Goal: Information Seeking & Learning: Learn about a topic

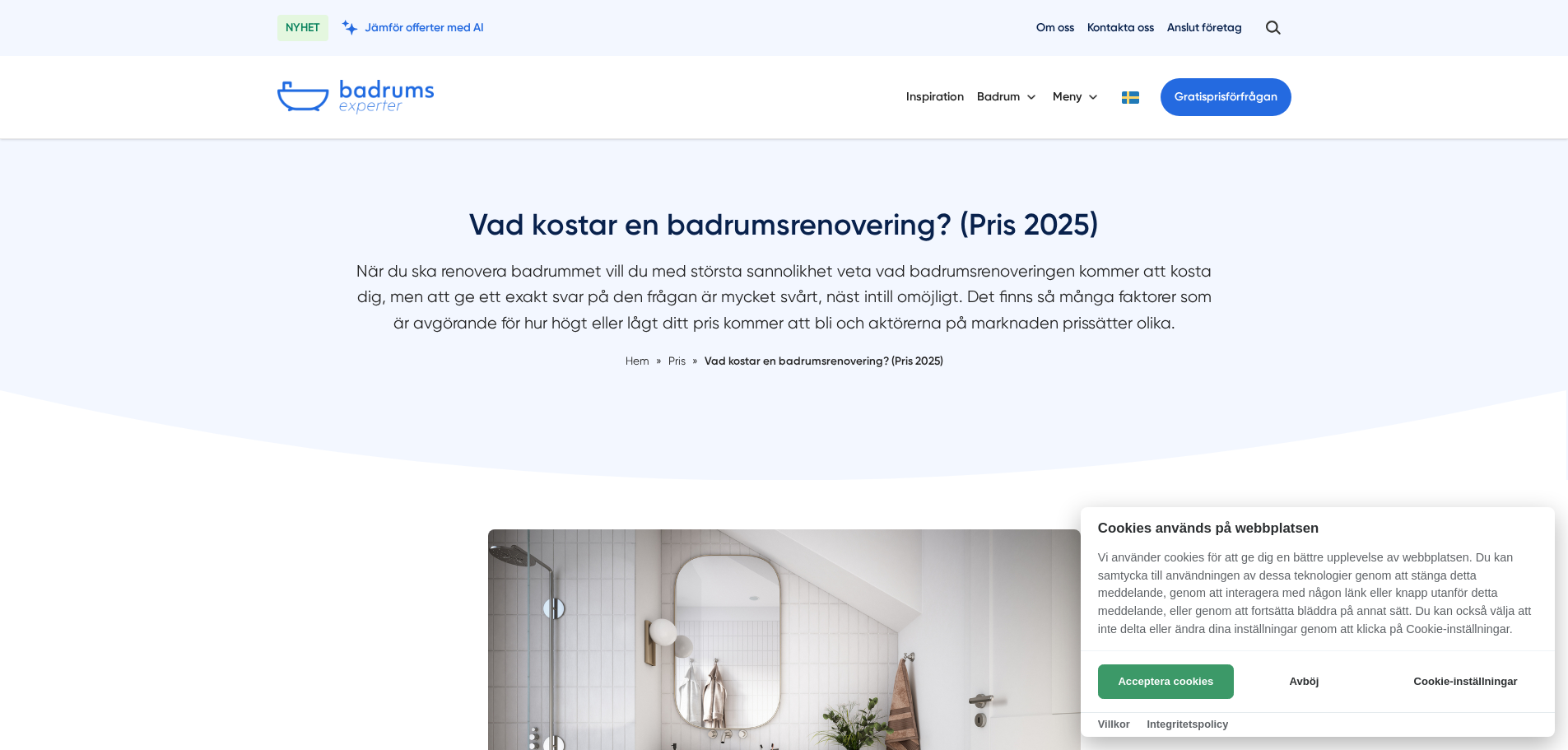
click at [1202, 692] on button "Acceptera cookies" at bounding box center [1166, 681] width 136 height 34
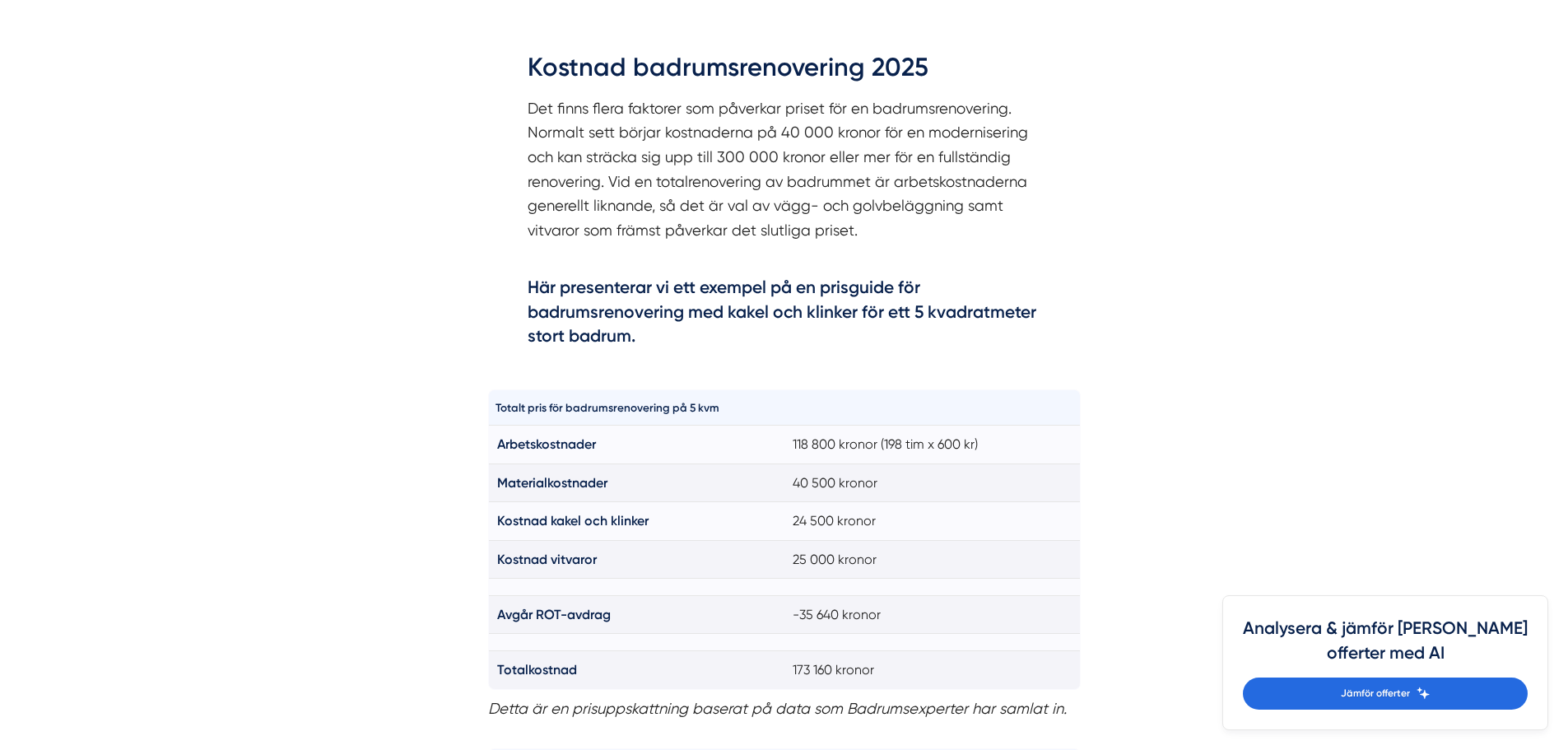
scroll to position [988, 0]
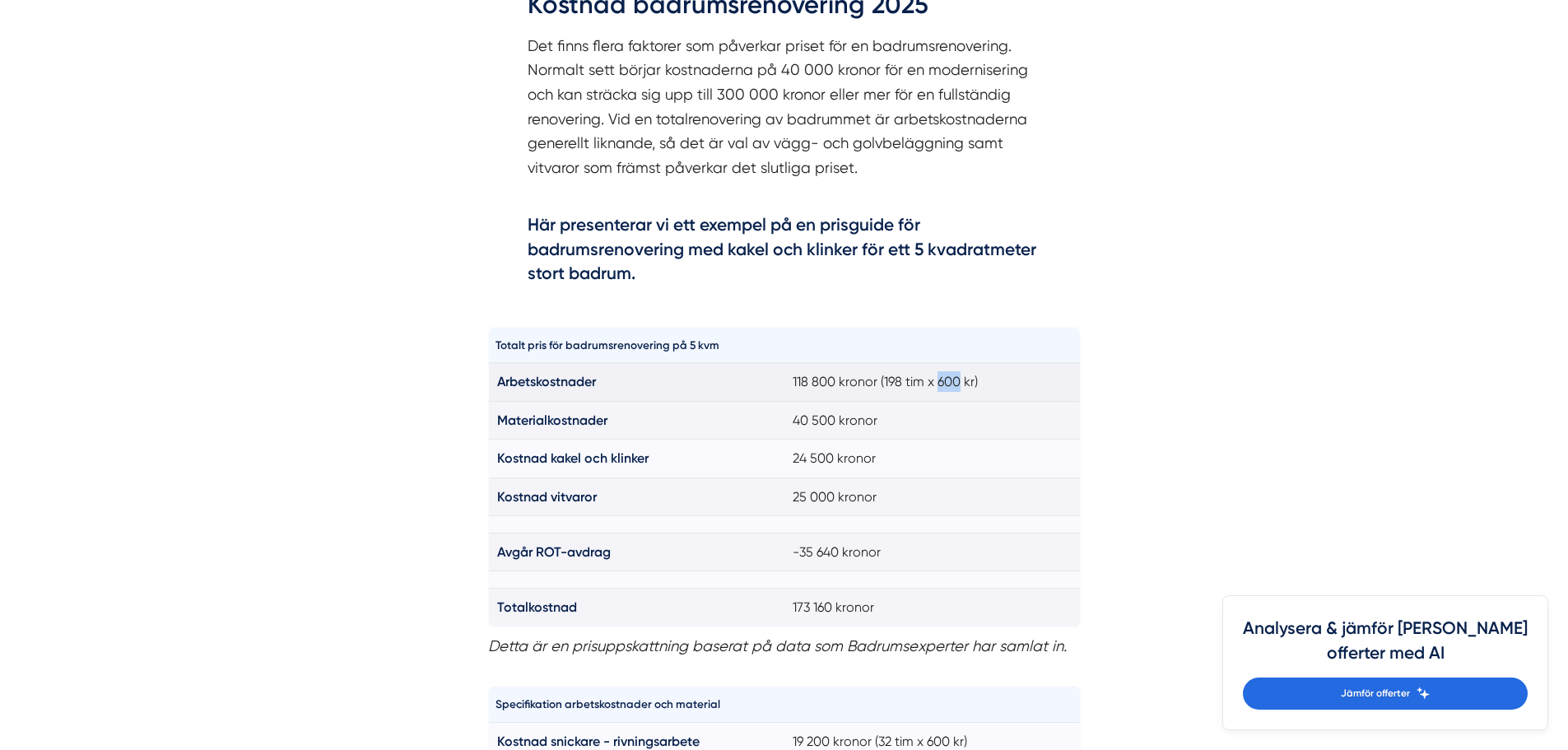
drag, startPoint x: 937, startPoint y: 386, endPoint x: 961, endPoint y: 386, distance: 24.0
click at [961, 386] on td "118 800 kronor (198 tim x 600 kr)" at bounding box center [932, 381] width 297 height 38
drag, startPoint x: 795, startPoint y: 383, endPoint x: 871, endPoint y: 377, distance: 76.2
click at [871, 386] on td "118 800 kronor (198 tim x 600 kr)" at bounding box center [932, 381] width 297 height 38
click at [872, 377] on td "118 800 kronor (198 tim x 600 kr)" at bounding box center [932, 381] width 297 height 38
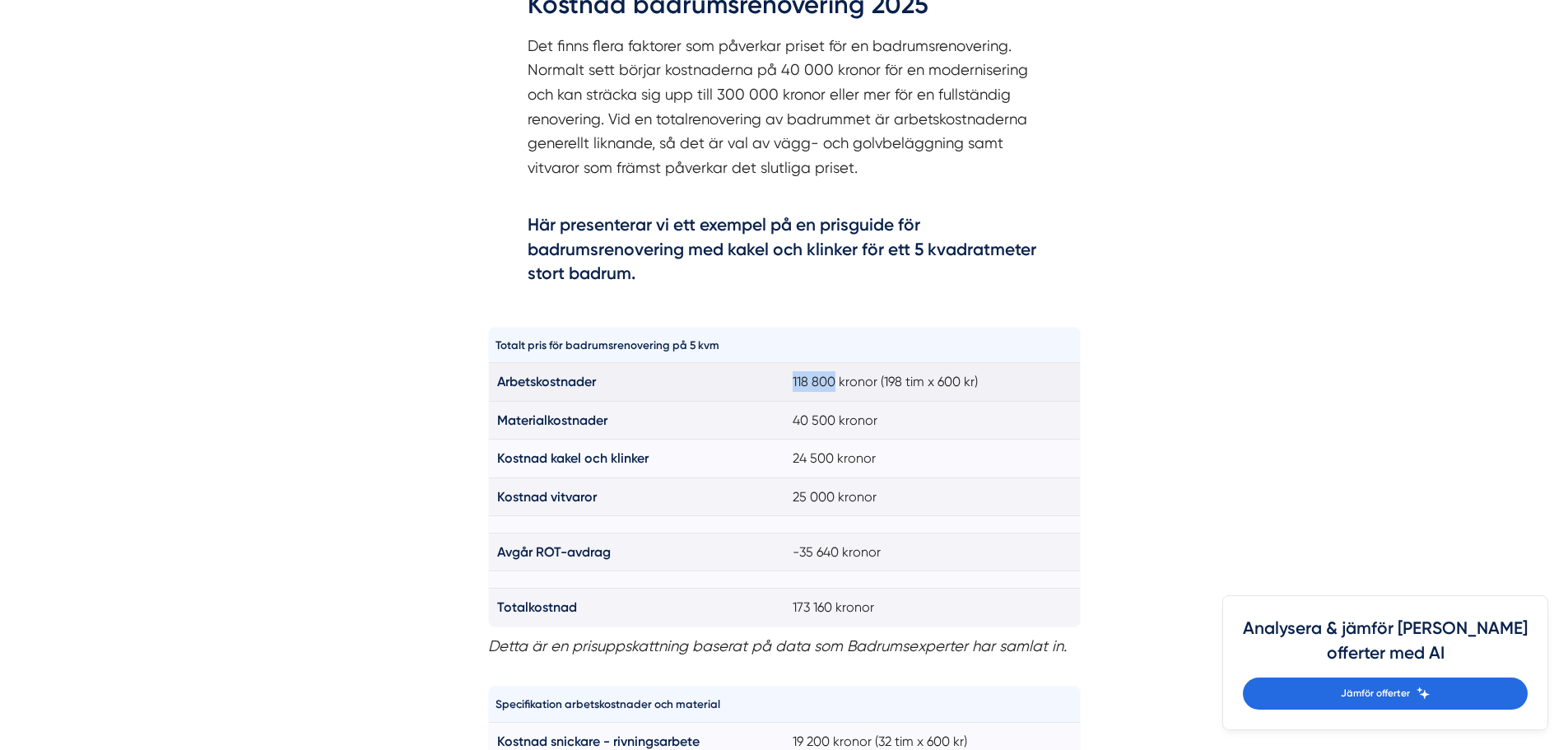
drag, startPoint x: 835, startPoint y: 378, endPoint x: 788, endPoint y: 379, distance: 47.0
click at [788, 379] on td "118 800 kronor (198 tim x 600 kr)" at bounding box center [932, 381] width 297 height 38
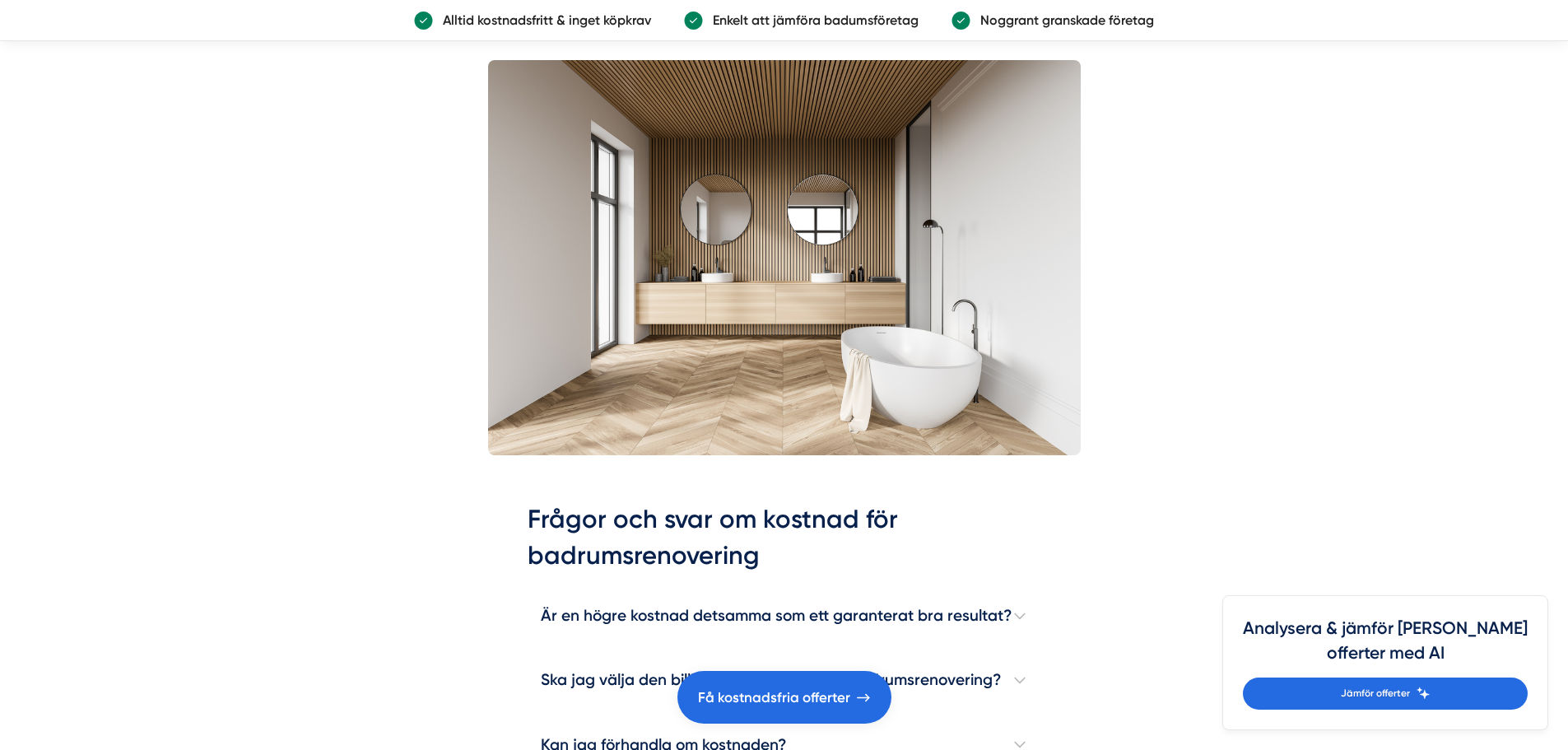
scroll to position [4776, 0]
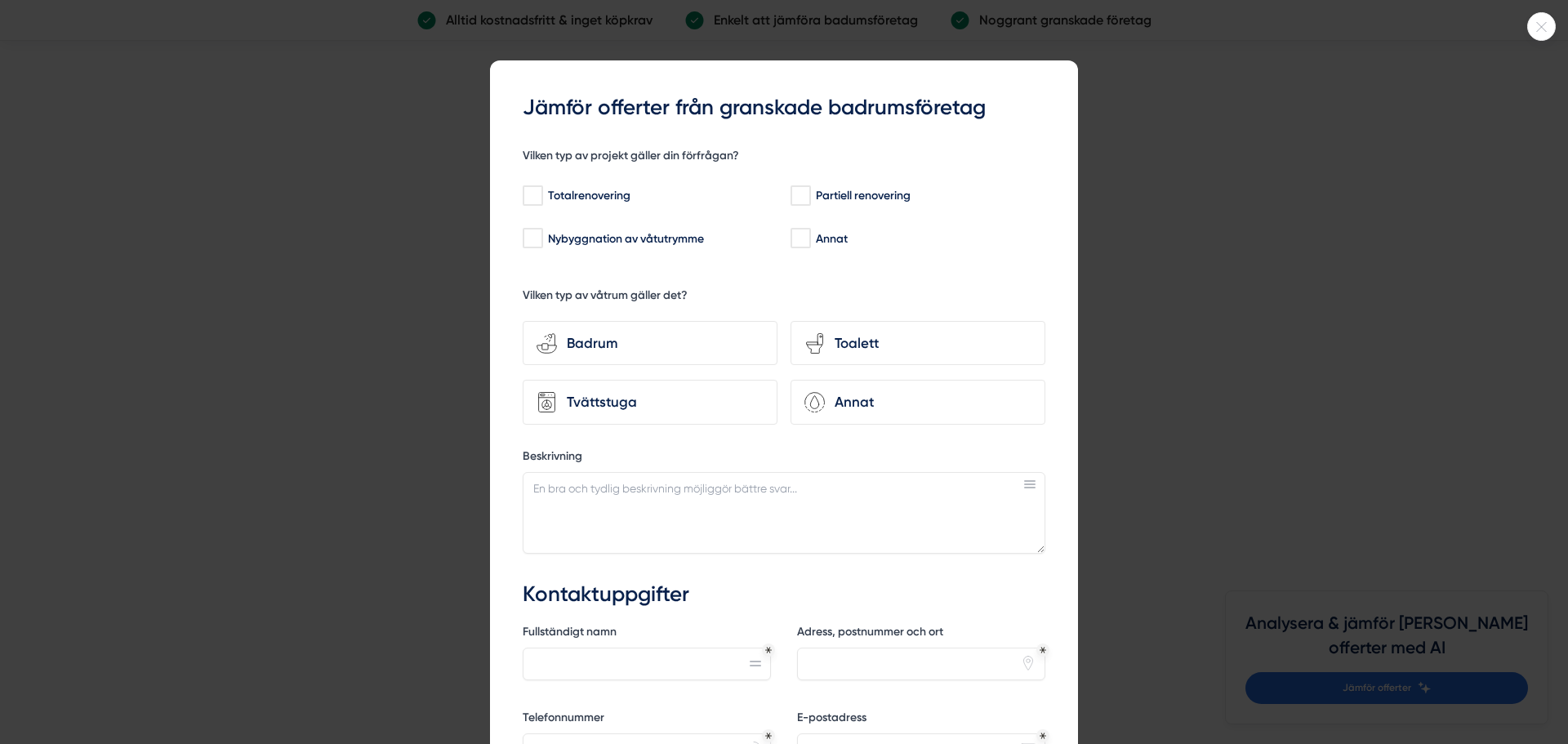
click at [1538, 38] on div at bounding box center [1541, 26] width 29 height 29
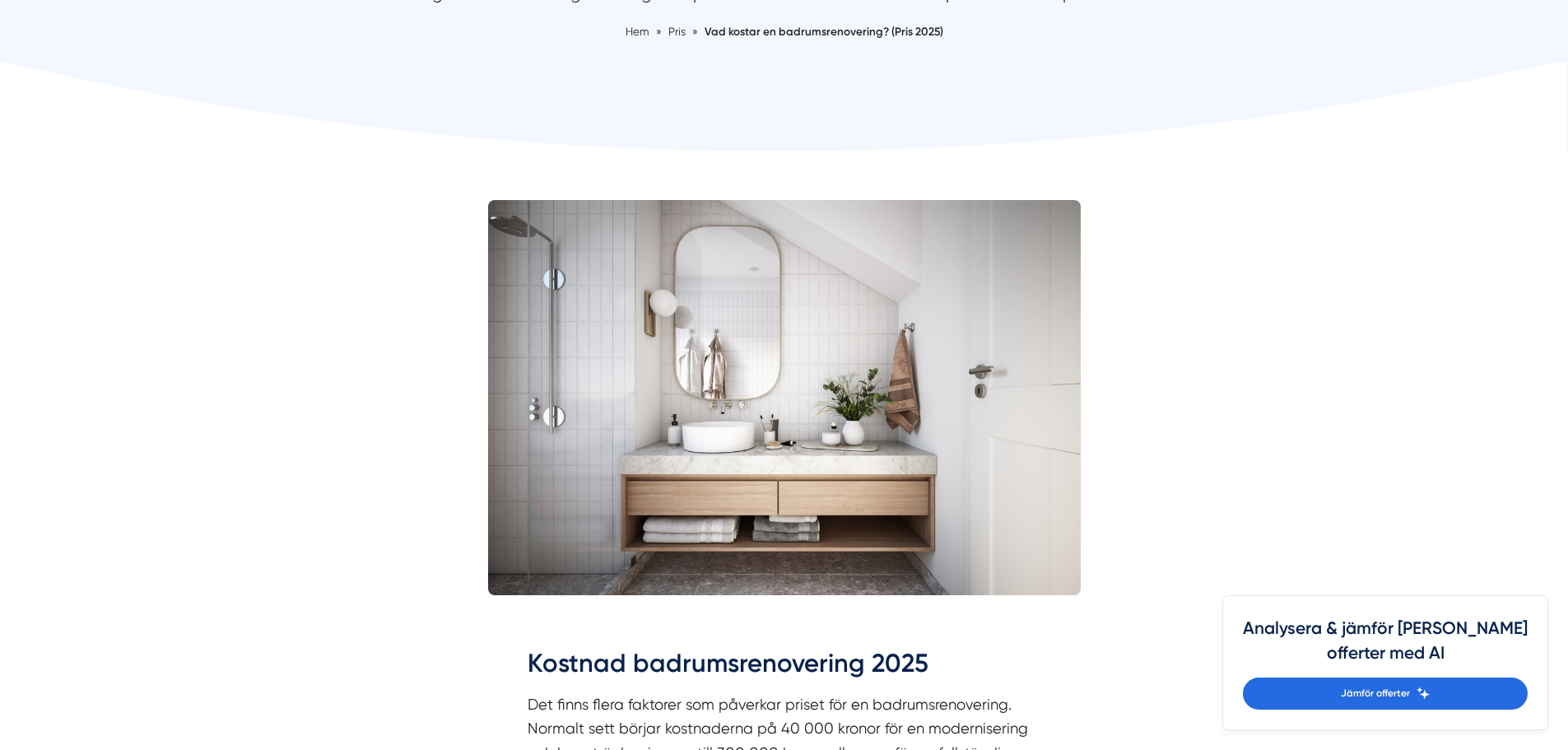
scroll to position [0, 0]
